Goal: Information Seeking & Learning: Learn about a topic

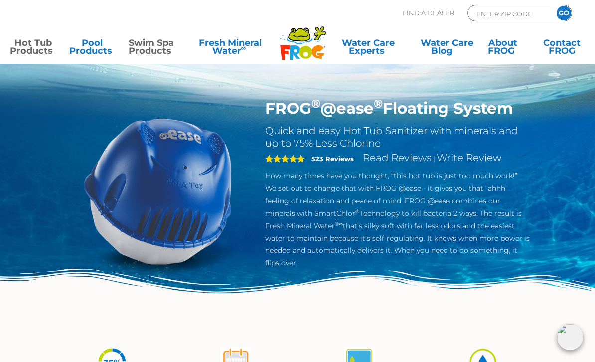
click at [150, 50] on link "Swim Spa Products" at bounding box center [151, 49] width 46 height 20
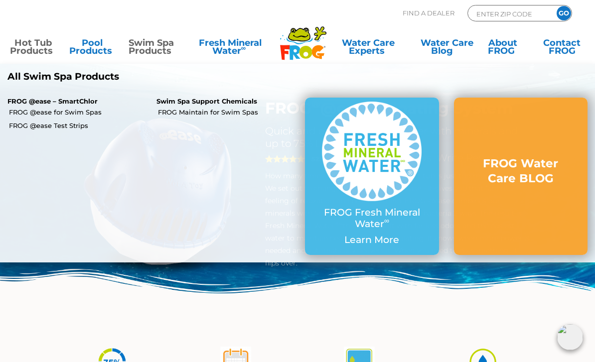
click at [99, 114] on link "FROG @ease for Swim Spas" at bounding box center [79, 112] width 140 height 9
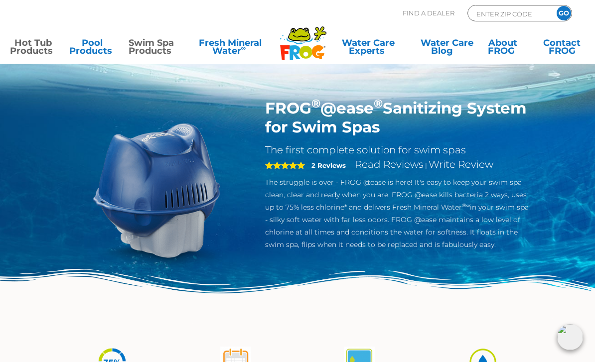
click at [41, 54] on link "Hot Tub Products" at bounding box center [33, 49] width 46 height 20
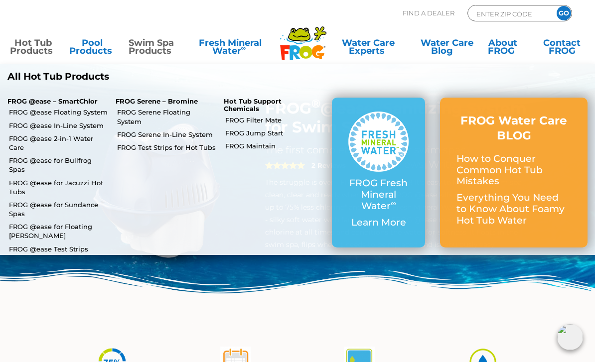
click at [92, 178] on link "FROG @ease for Jacuzzi Hot Tubs" at bounding box center [58, 187] width 99 height 18
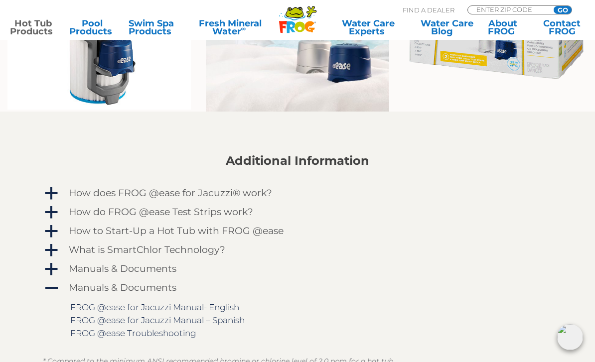
scroll to position [736, 0]
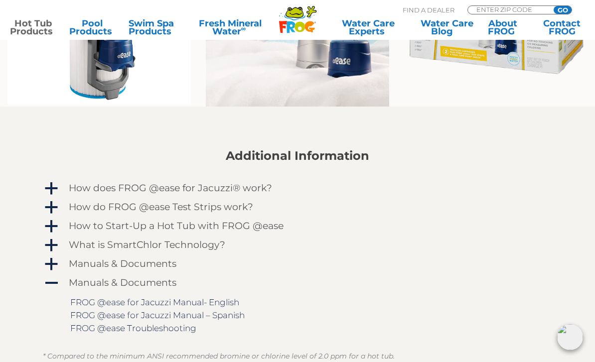
click at [264, 188] on h4 "How does FROG @ease for Jacuzzi® work?" at bounding box center [170, 188] width 203 height 11
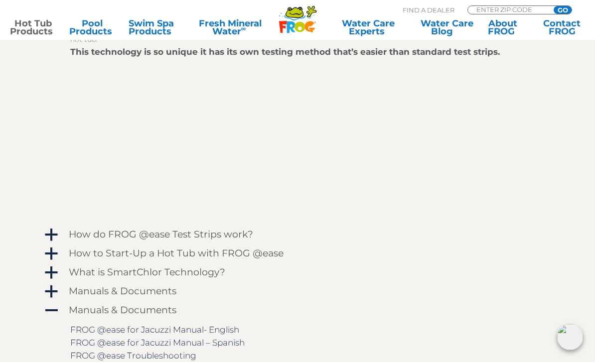
scroll to position [967, 0]
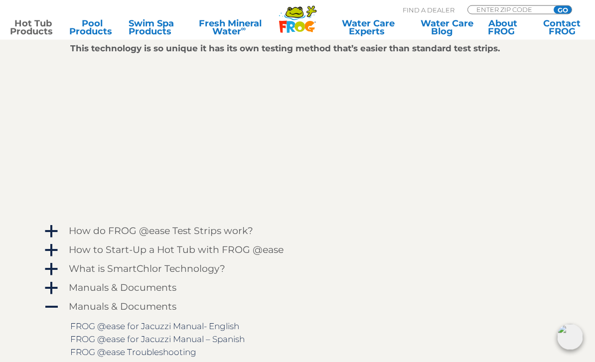
click at [197, 272] on h4 "What is SmartChlor Technology?" at bounding box center [147, 269] width 156 height 11
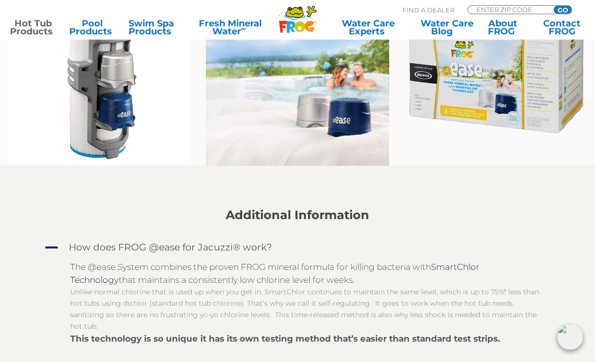
scroll to position [631, 0]
